Goal: Transaction & Acquisition: Purchase product/service

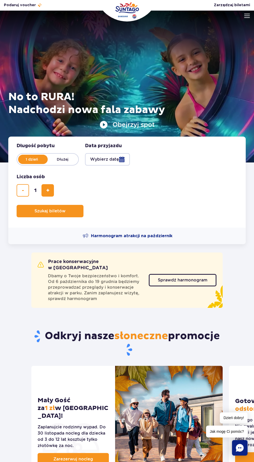
click at [115, 161] on button "Wybierz datę" at bounding box center [107, 159] width 45 height 12
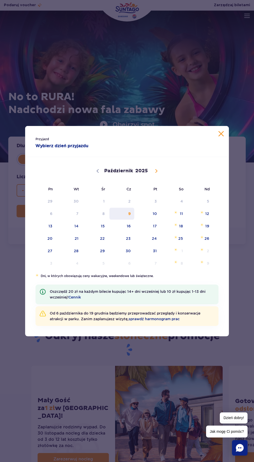
click at [129, 213] on span "9" at bounding box center [122, 214] width 26 height 12
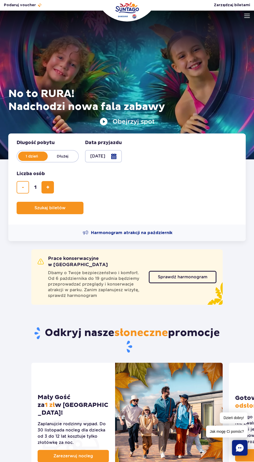
scroll to position [17, 0]
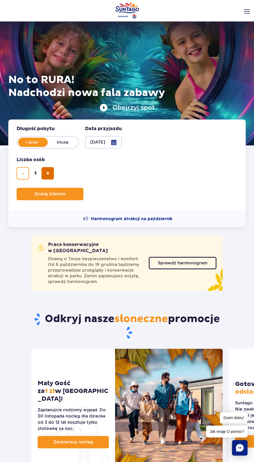
click at [47, 173] on span "dodaj bilet" at bounding box center [47, 173] width 3 height 0
type input "2"
click at [39, 194] on span "Szukaj biletów" at bounding box center [47, 194] width 31 height 5
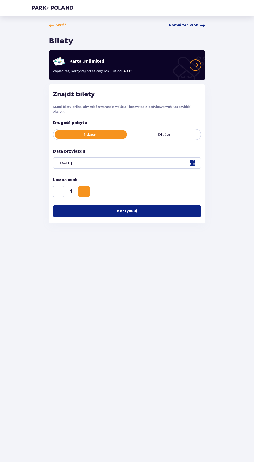
click at [70, 205] on button "Kontynuuj" at bounding box center [127, 210] width 148 height 11
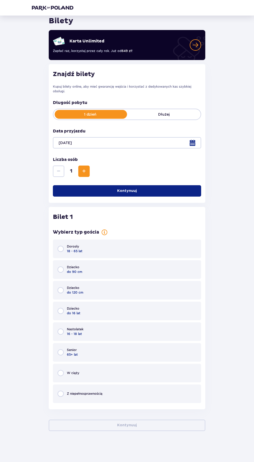
click at [60, 246] on input "radio" at bounding box center [60, 249] width 6 height 6
radio input "true"
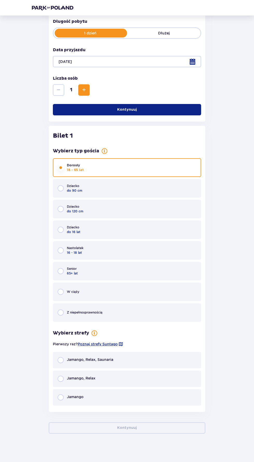
scroll to position [104, 0]
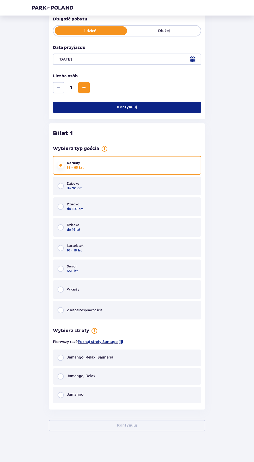
click at [70, 376] on span "Jamango, Relax" at bounding box center [81, 375] width 28 height 5
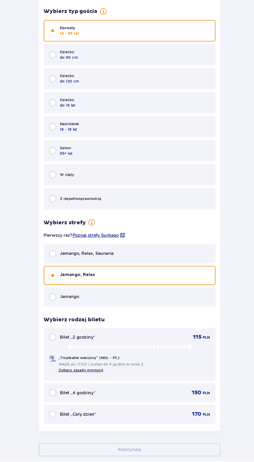
scroll to position [167, 0]
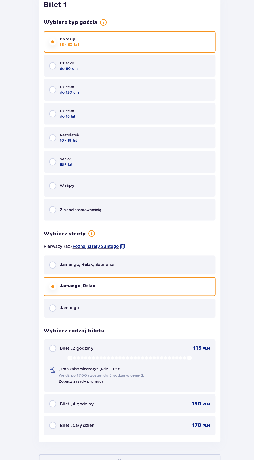
click at [61, 413] on input "radio" at bounding box center [60, 414] width 6 height 6
radio input "true"
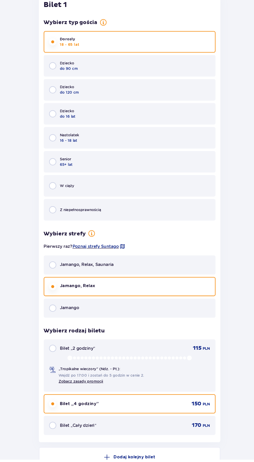
scroll to position [210, 0]
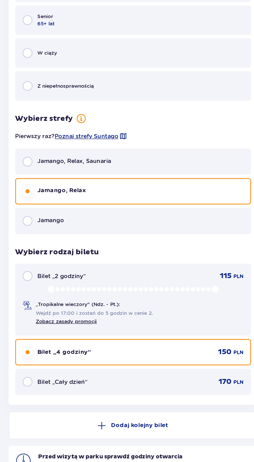
click at [61, 326] on input "radio" at bounding box center [60, 324] width 6 height 6
radio input "true"
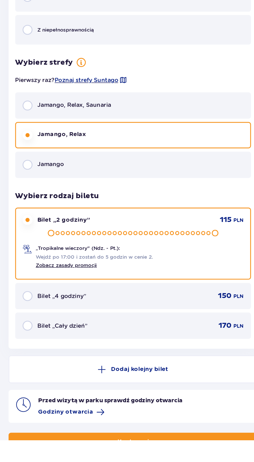
click at [134, 462] on p "Kontynuuj" at bounding box center [127, 463] width 20 height 5
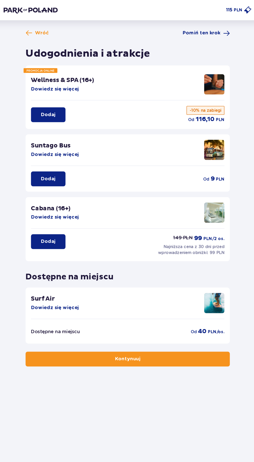
click at [145, 278] on button "Kontynuuj" at bounding box center [127, 275] width 156 height 11
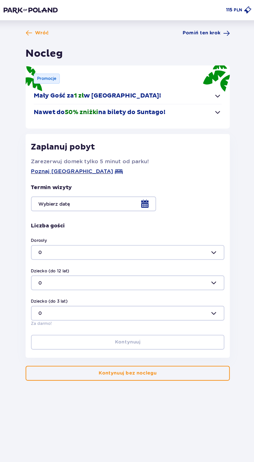
click at [142, 161] on div at bounding box center [127, 156] width 148 height 11
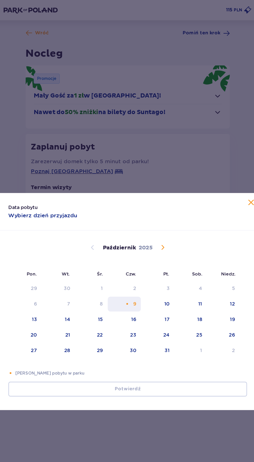
click at [132, 232] on div "9" at bounding box center [132, 232] width 2 height 5
click at [39, 109] on div "Data pobytu Wybierz dzień przyjazdu Pon. Wt. Śr. Czw. Pt. Sob. Niedz. Wrzesień …" at bounding box center [127, 231] width 254 height 462
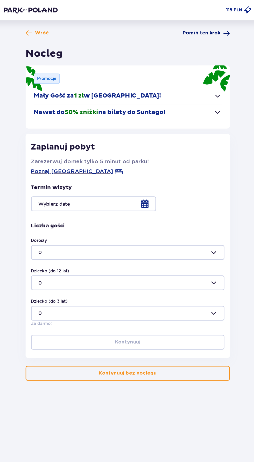
click at [182, 26] on span "Pomiń ten krok" at bounding box center [183, 25] width 29 height 5
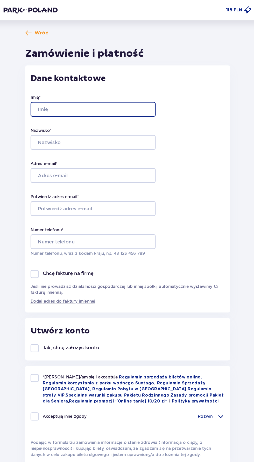
click at [88, 84] on input "Imię *" at bounding box center [101, 83] width 96 height 11
type input "Justyna"
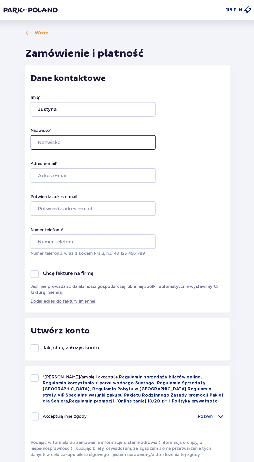
click at [73, 108] on input "Nazwisko *" at bounding box center [101, 108] width 96 height 11
type input "Sobczyńska"
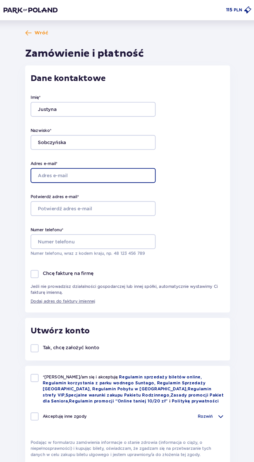
type input "justyna.sobczynska@o2.pl"
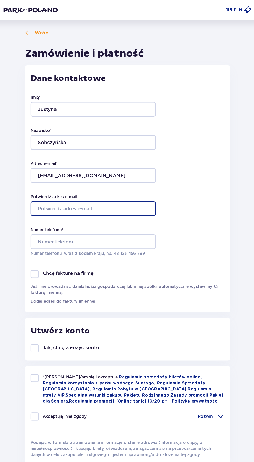
type input "justyna.sobczynska@o2.pl"
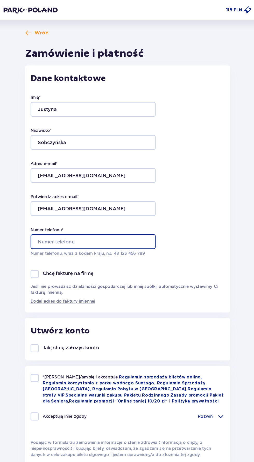
type input "664394800"
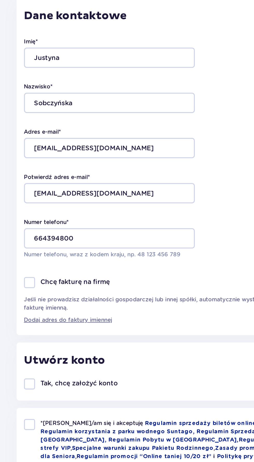
click at [56, 211] on div at bounding box center [56, 210] width 6 height 6
checkbox input "true"
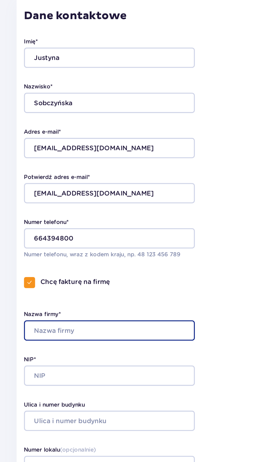
click at [67, 238] on input "Nazwa firmy*" at bounding box center [101, 236] width 96 height 11
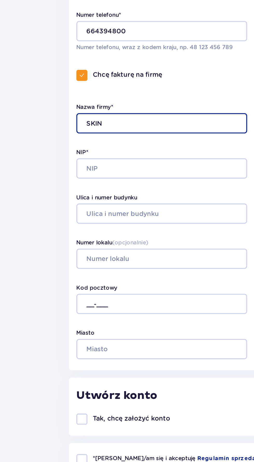
type input "SKIN"
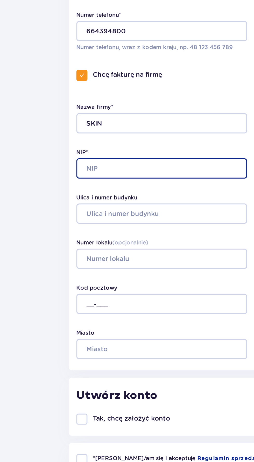
click at [65, 264] on input "NIP*" at bounding box center [101, 262] width 96 height 11
type input "5671899668"
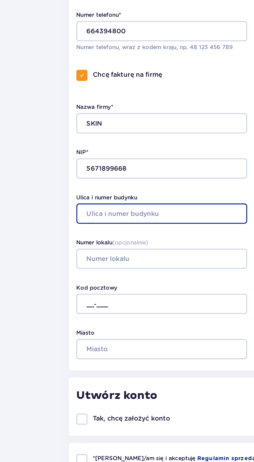
click at [61, 288] on input "Ulica i numer budynku" at bounding box center [101, 287] width 96 height 11
type input "Cieszyńska 9"
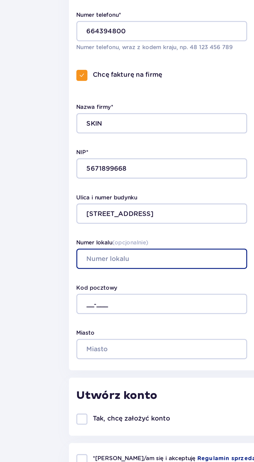
type input "9"
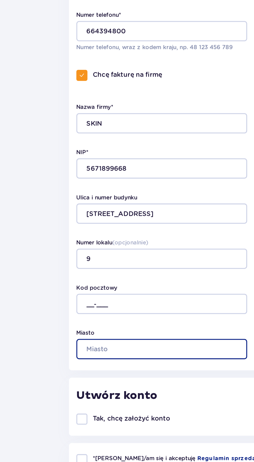
type input "Warszawa"
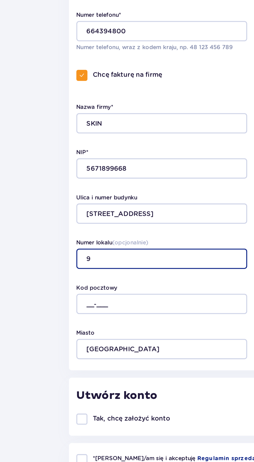
click at [73, 314] on input "9" at bounding box center [101, 312] width 96 height 11
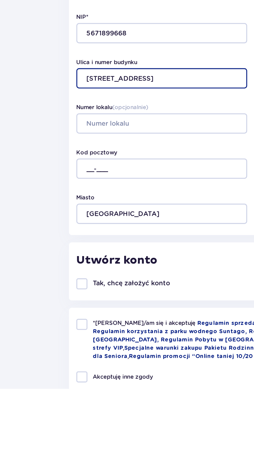
click at [92, 289] on input "Cieszyńska 9" at bounding box center [101, 287] width 96 height 11
type input "Cieszyńska 9/52"
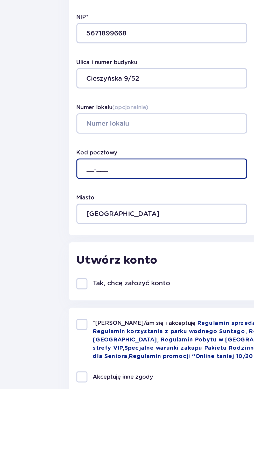
click at [67, 339] on input "__-___" at bounding box center [101, 338] width 96 height 11
type input "02-716"
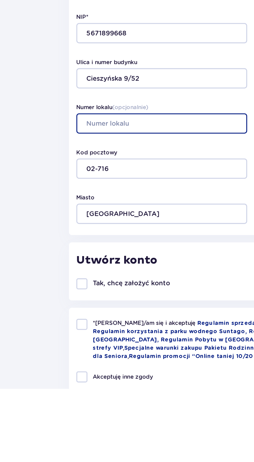
type input "9"
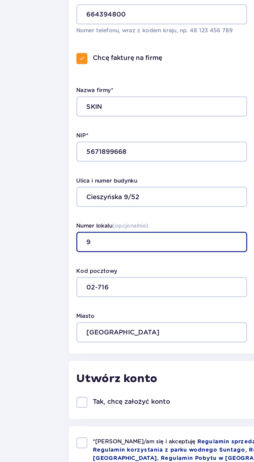
click at [65, 314] on input "9" at bounding box center [101, 312] width 96 height 11
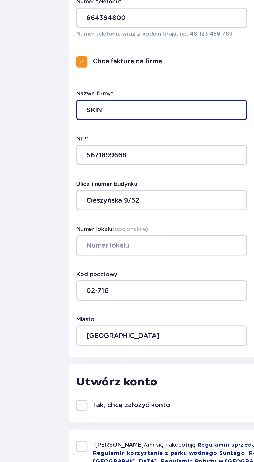
click at [78, 236] on input "SKIN" at bounding box center [101, 236] width 96 height 11
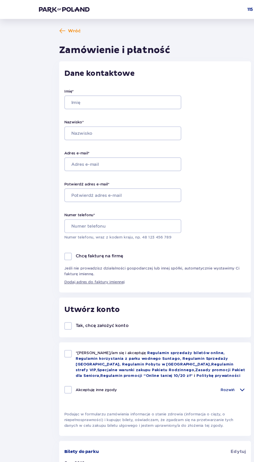
click at [62, 219] on p "Jeśli nie prowadzisz działalności gospodarczej lub innej spółki, automatycznie …" at bounding box center [127, 221] width 149 height 9
click at [56, 210] on div at bounding box center [56, 210] width 6 height 6
checkbox input "true"
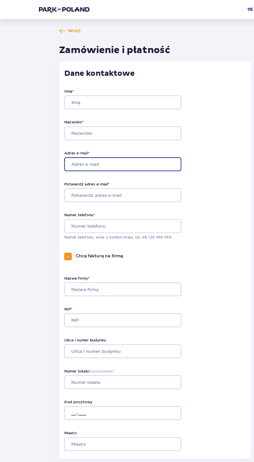
click at [68, 134] on input "Adres e-mail *" at bounding box center [101, 134] width 96 height 11
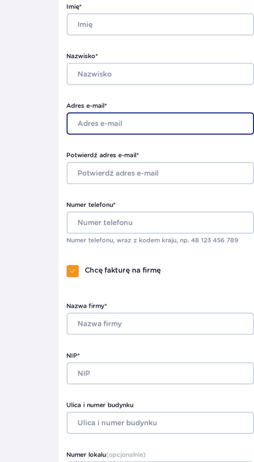
type input "justyna.sobczynska@o2.pl"
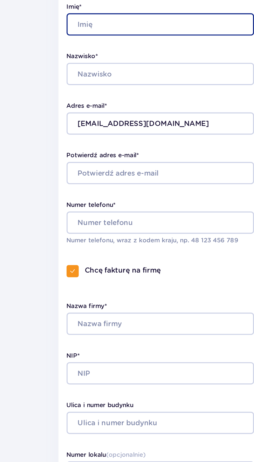
type input "Justyna"
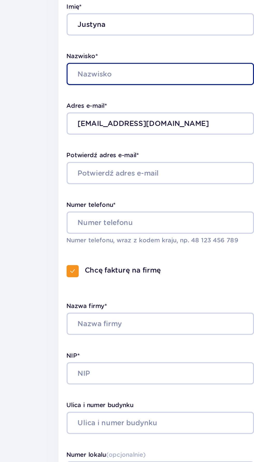
type input "Sobczyńska"
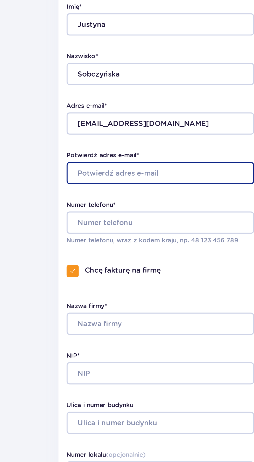
type input "justyna.sobczynska@o2.pl"
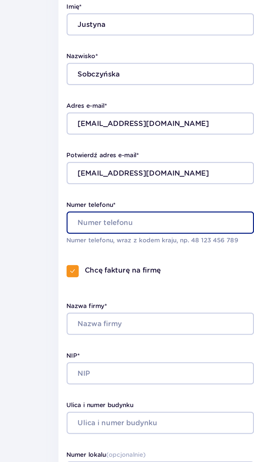
type input "664394800"
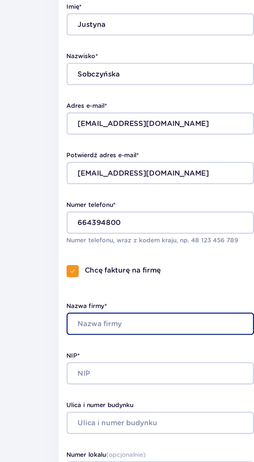
type input "Skin"
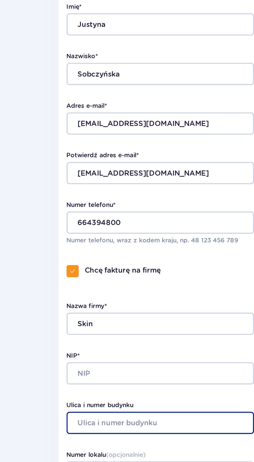
type input "Cieszyńska 9"
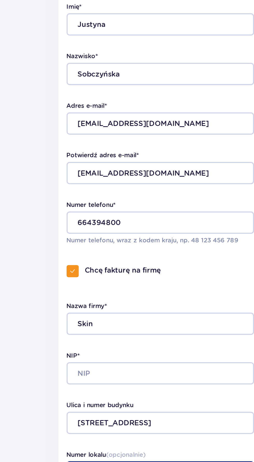
type input "9"
type input "Warszawa"
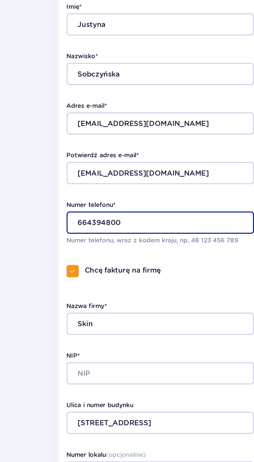
click at [86, 184] on input "664394800" at bounding box center [101, 185] width 96 height 11
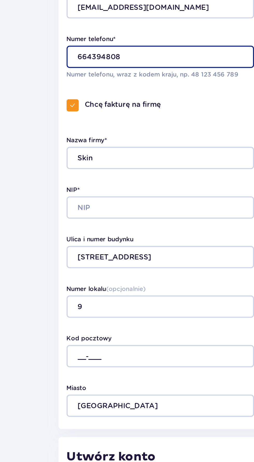
type input "664394808"
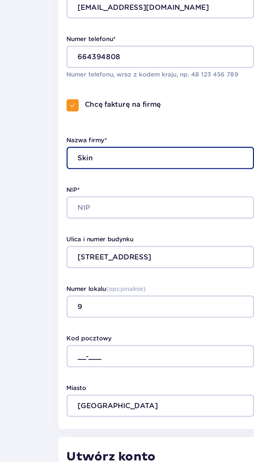
click at [74, 236] on input "Skin" at bounding box center [101, 236] width 96 height 11
type input "SKIN"
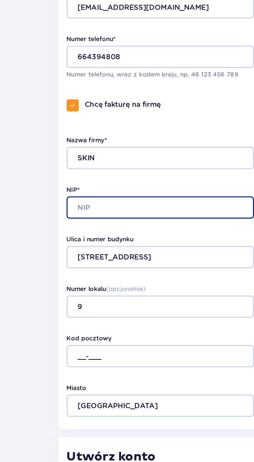
click at [62, 261] on input "NIP*" at bounding box center [101, 262] width 96 height 11
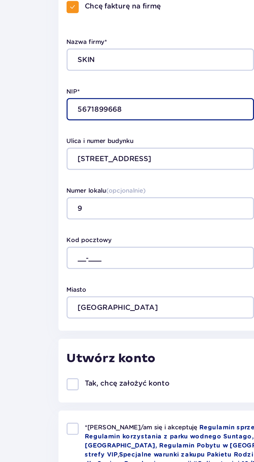
type input "5671899668"
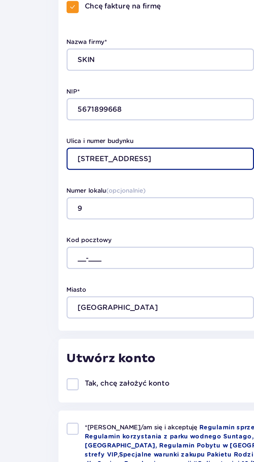
click at [89, 288] on input "Cieszyńska 9" at bounding box center [101, 287] width 96 height 11
type input "Cieszyńska 9/52"
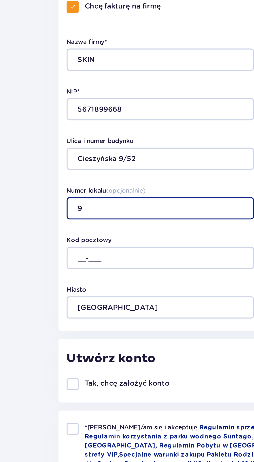
click at [68, 314] on input "9" at bounding box center [101, 312] width 96 height 11
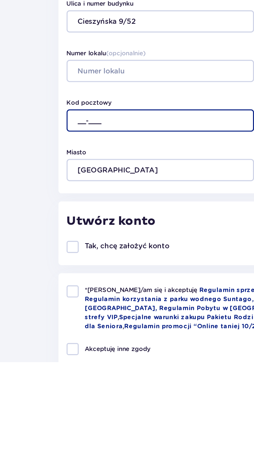
click at [62, 338] on input "__-___" at bounding box center [101, 338] width 96 height 11
type input "02-716"
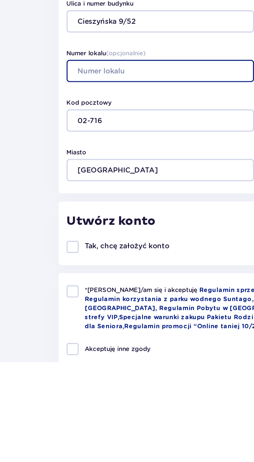
type input "9"
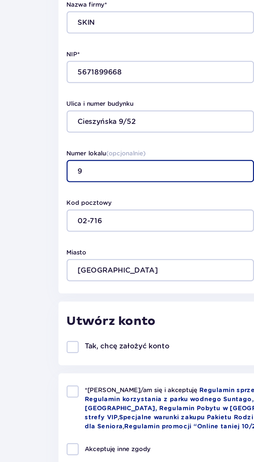
click at [62, 317] on input "9" at bounding box center [101, 312] width 96 height 11
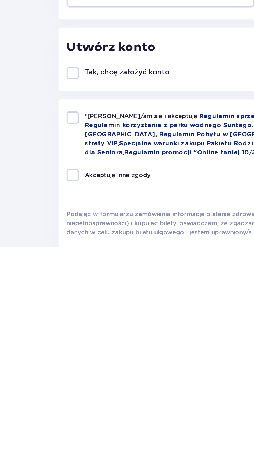
click at [64, 396] on span "*Zapoznałem/am się i akceptuję" at bounding box center [91, 395] width 58 height 4
checkbox input "true"
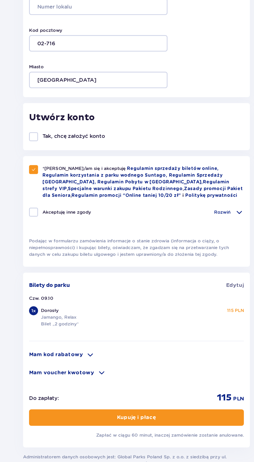
scroll to position [178, 0]
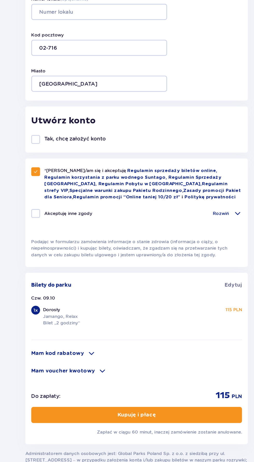
click at [61, 343] on p "Dorosły" at bounding box center [67, 345] width 12 height 5
click at [54, 345] on div "1 x" at bounding box center [56, 345] width 6 height 6
click at [194, 329] on span "Edytuj" at bounding box center [195, 327] width 12 height 5
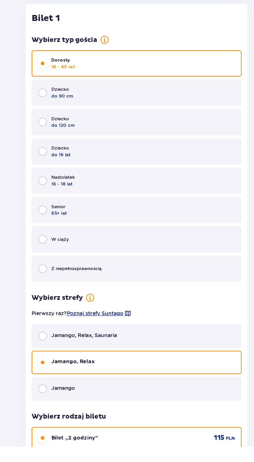
scroll to position [78, 0]
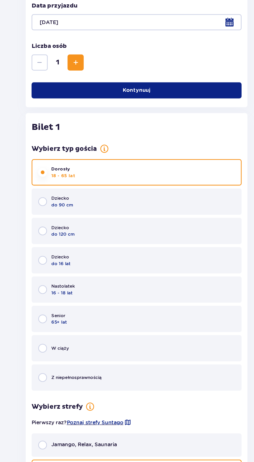
click at [84, 102] on span "Zwiększ" at bounding box center [84, 104] width 6 height 6
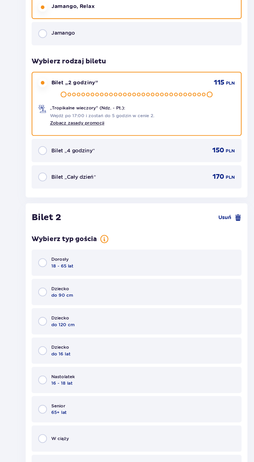
scroll to position [385, 0]
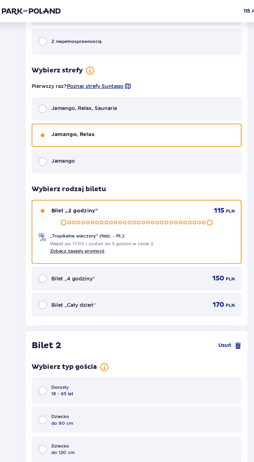
click at [41, 116] on div "Wróć Pomiń ten krok Bilety Karta Unlimited Zapłać raz, korzystaj przez cały rok…" at bounding box center [127, 48] width 198 height 820
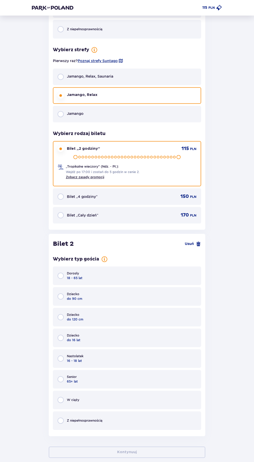
click at [72, 166] on span "„Tropikalne wieczory" (Ndz. - Pt.):" at bounding box center [92, 166] width 53 height 5
click at [235, 360] on div "Wróć Pomiń ten krok Bilety Karta Unlimited Zapłać raz, korzystaj przez cały rok…" at bounding box center [127, 60] width 254 height 858
click at [59, 275] on input "radio" at bounding box center [60, 276] width 6 height 6
radio input "true"
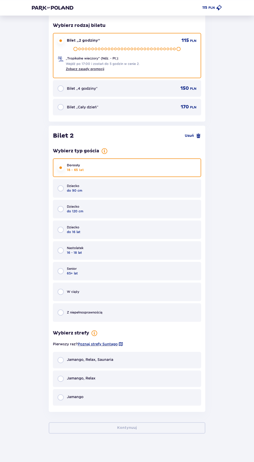
scroll to position [495, 0]
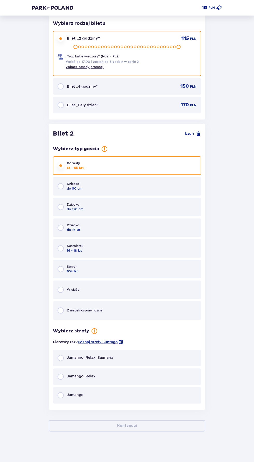
click at [60, 376] on input "radio" at bounding box center [60, 377] width 6 height 6
radio input "true"
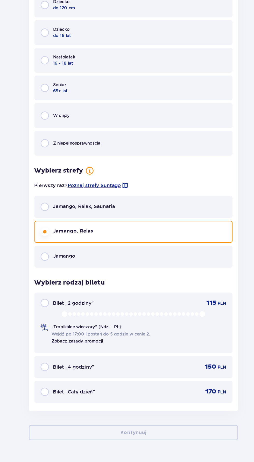
scroll to position [596, 0]
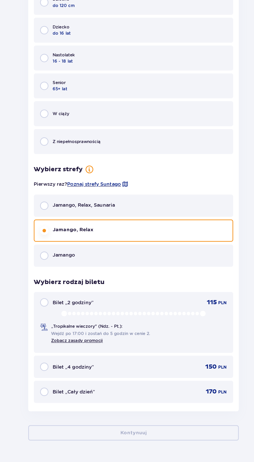
click at [60, 331] on input "radio" at bounding box center [60, 329] width 6 height 6
radio input "true"
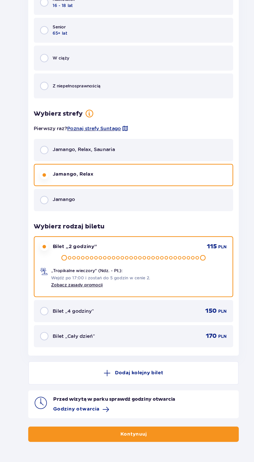
scroll to position [638, 0]
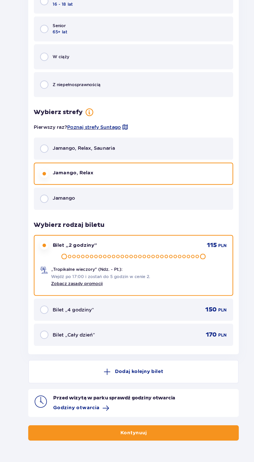
click at [142, 425] on button "Kontynuuj" at bounding box center [127, 425] width 156 height 11
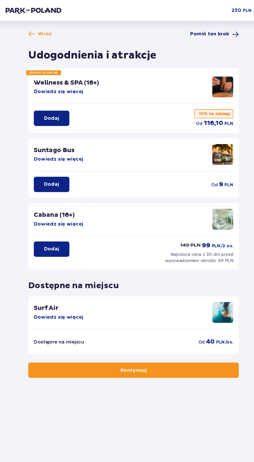
click at [185, 24] on span "Pomiń ten krok" at bounding box center [183, 25] width 29 height 5
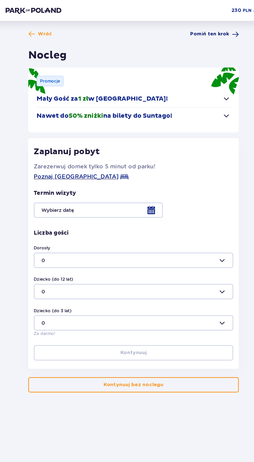
click at [181, 24] on span "Pomiń ten krok" at bounding box center [183, 25] width 29 height 5
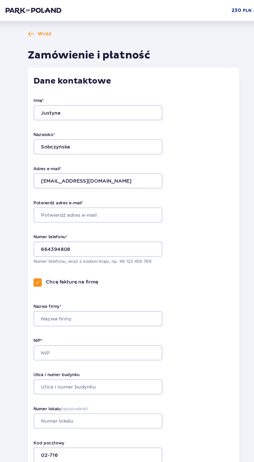
click at [181, 29] on div "Wróć Zamówienie i płatność Dane kontaktowe Imię * Justyna Nazwisko * Sobczyńska…" at bounding box center [126, 335] width 157 height 624
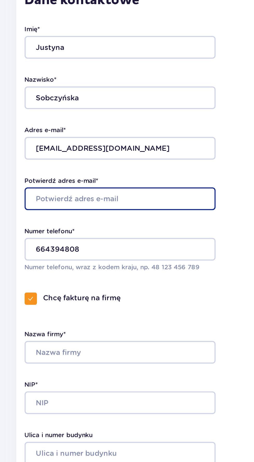
click at [67, 160] on input "Potwierdź adres e-mail *" at bounding box center [101, 159] width 96 height 11
click at [71, 159] on input "ju" at bounding box center [101, 159] width 96 height 11
type input "justyna.sobczynska@o2.pl"
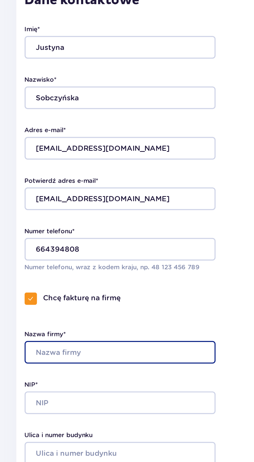
type input "Skin"
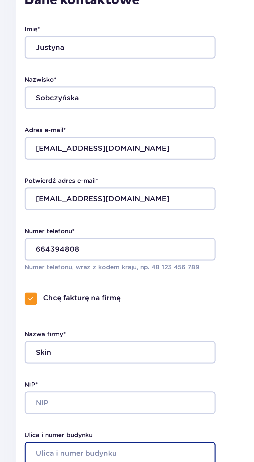
type input "Cieszyńska 9"
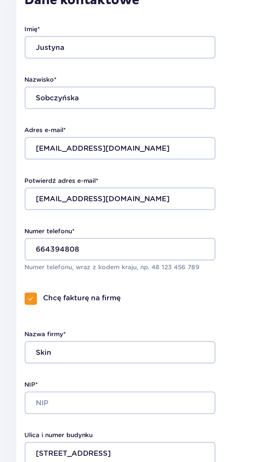
type input "9"
type input "Warszawa"
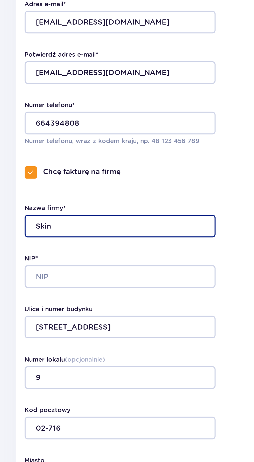
click at [70, 238] on input "Skin" at bounding box center [101, 236] width 96 height 11
type input "S"
click at [59, 236] on input "KIN" at bounding box center [101, 236] width 96 height 11
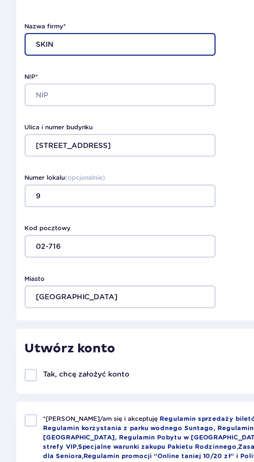
type input "SKIN"
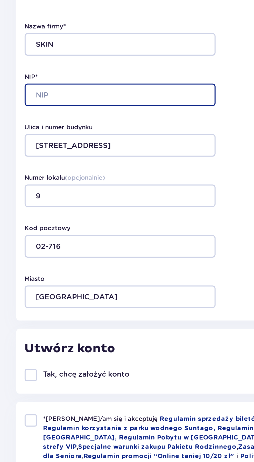
click at [65, 262] on input "NIP*" at bounding box center [101, 262] width 96 height 11
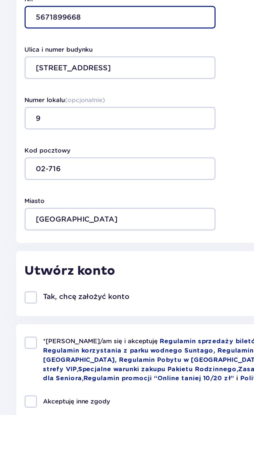
type input "5671899668"
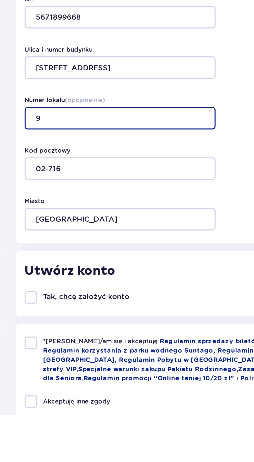
click at [62, 313] on input "9" at bounding box center [101, 312] width 96 height 11
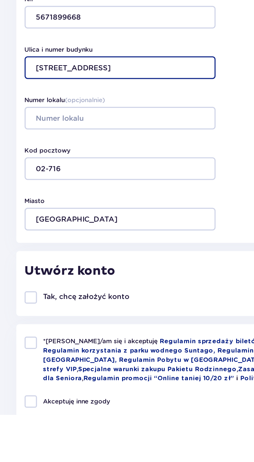
click at [97, 288] on input "Cieszyńska 9" at bounding box center [101, 287] width 96 height 11
type input "Cieszyńska 9/52"
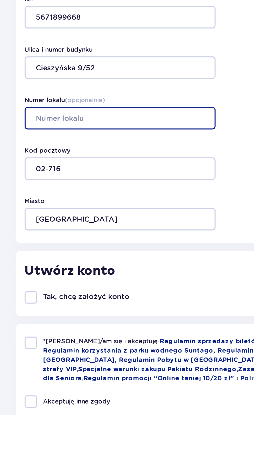
click at [61, 313] on input "Numer lokalu ( opcjonalnie )" at bounding box center [101, 312] width 96 height 11
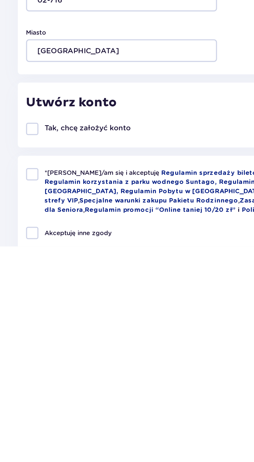
click at [55, 427] on div at bounding box center [56, 426] width 6 height 6
checkbox input "true"
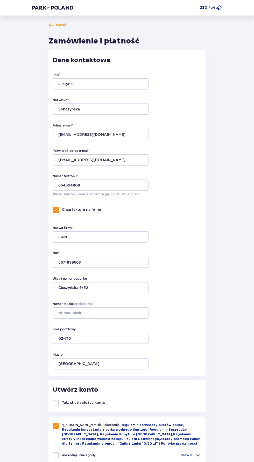
click at [226, 302] on div "Wróć Zamówienie i płatność Dane kontaktowe Imię * Justyna Nazwisko * Sobczyńska…" at bounding box center [127, 347] width 254 height 662
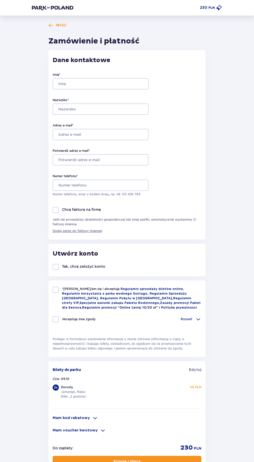
click at [74, 194] on p "Numer telefonu, wraz z kodem kraju, np. 48 ​123 ​456 ​789" at bounding box center [101, 194] width 96 height 5
click at [59, 176] on label "Numer telefonu *" at bounding box center [65, 176] width 25 height 5
click at [59, 180] on input "Numer telefonu *" at bounding box center [101, 185] width 96 height 11
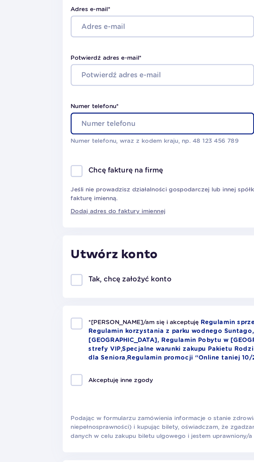
type input "664394800"
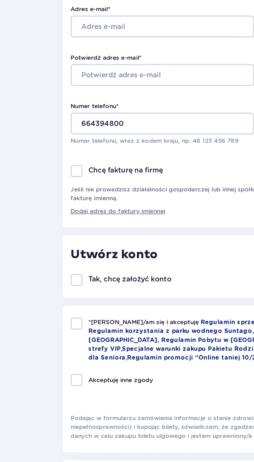
type input "Justyna"
type input "Sobczyńska"
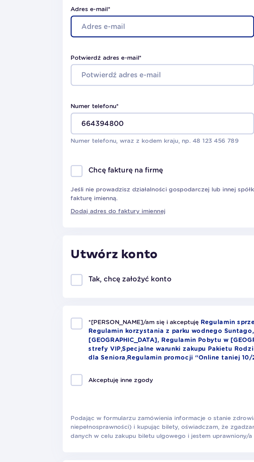
type input "justyna.sobczynska@o2.pl"
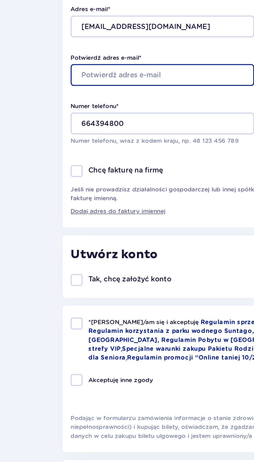
type input "justyna.sobczynska@o2.pl"
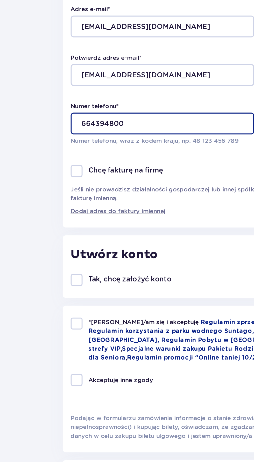
click at [85, 184] on input "664394800" at bounding box center [101, 185] width 96 height 11
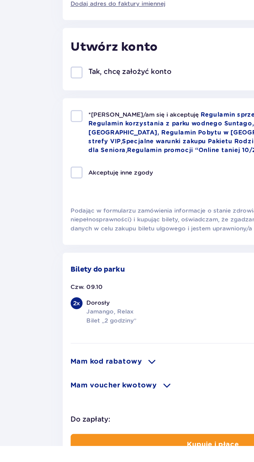
type input "664394808"
click at [58, 291] on div at bounding box center [56, 290] width 6 height 6
checkbox input "true"
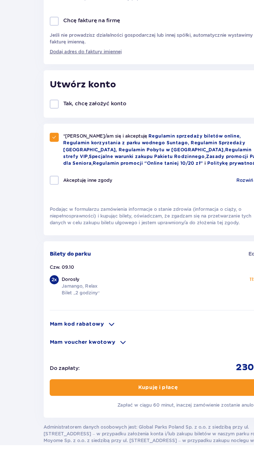
scroll to position [42, 0]
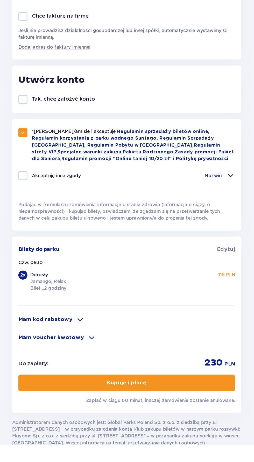
click at [151, 418] on button "Kupuję i płacę" at bounding box center [127, 419] width 149 height 11
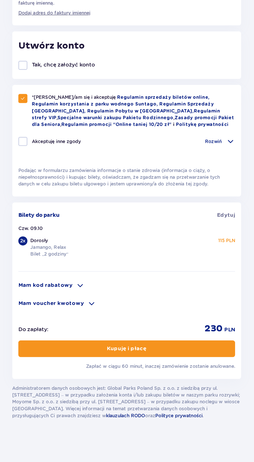
scroll to position [0, 0]
